Goal: Task Accomplishment & Management: Use online tool/utility

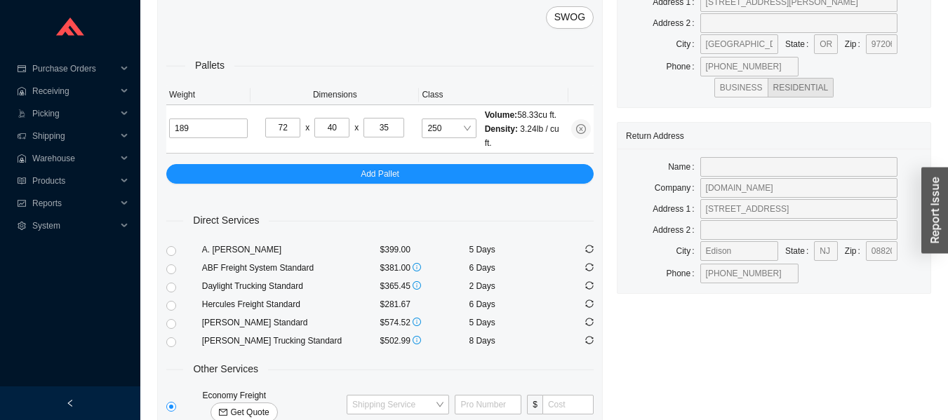
type input "3"
type input "35"
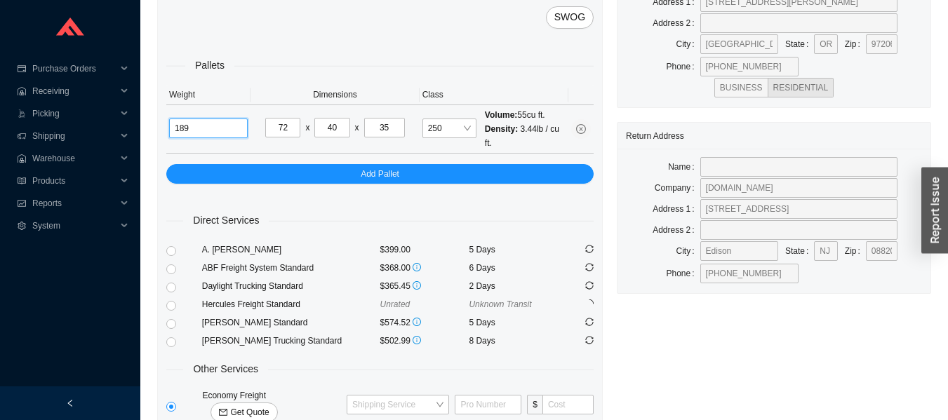
click at [208, 133] on input "189" at bounding box center [208, 129] width 79 height 20
click at [173, 304] on input "radio" at bounding box center [171, 306] width 10 height 10
radio input "true"
checkbox input "true"
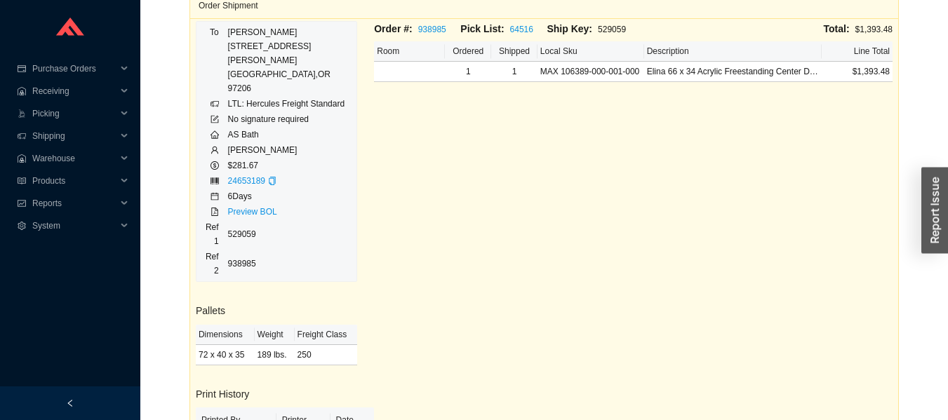
scroll to position [276, 0]
